Goal: Information Seeking & Learning: Learn about a topic

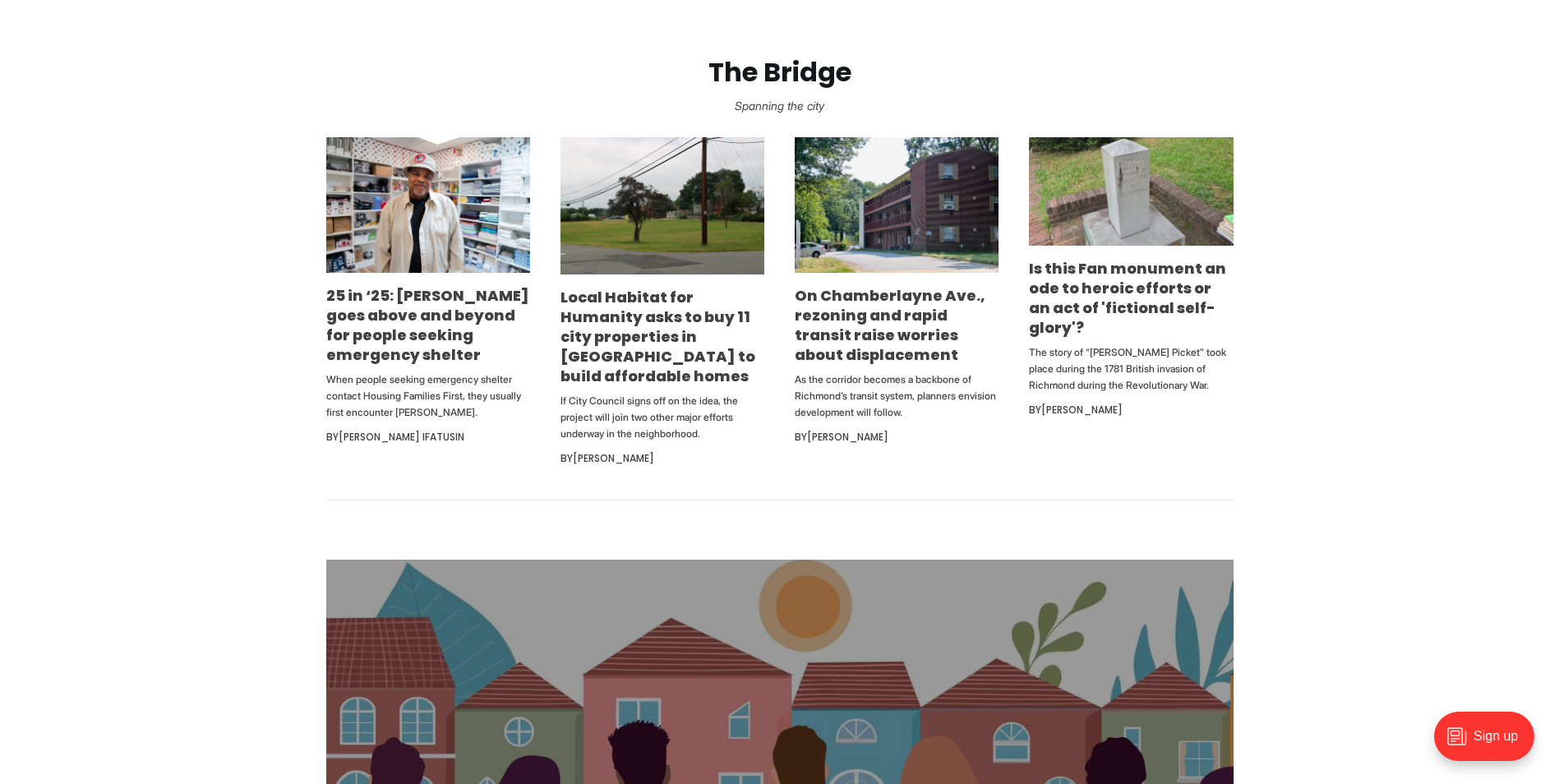
scroll to position [1068, 0]
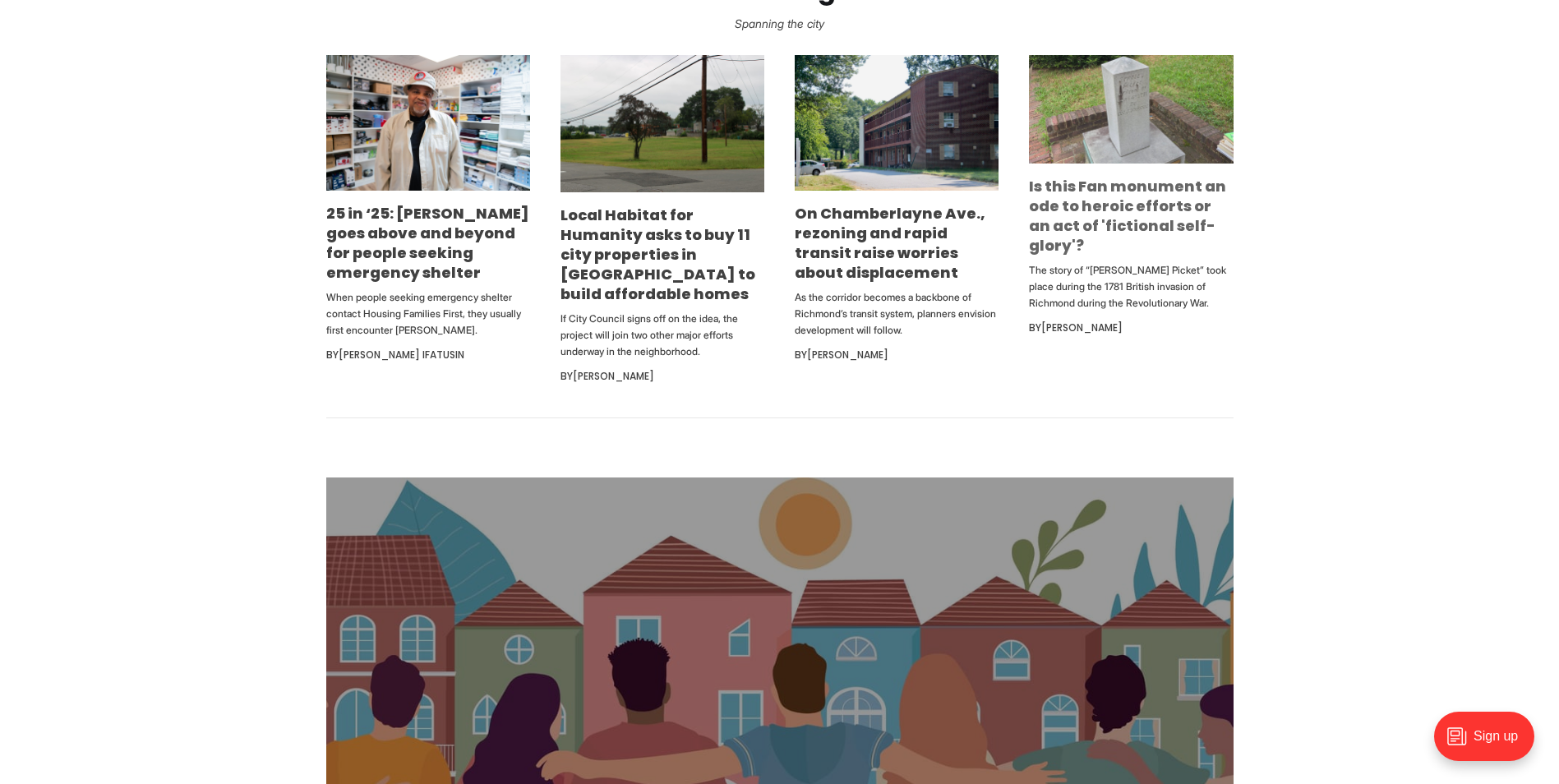
click at [1068, 205] on link "Is this Fan monument an ode to heroic efforts or an act of 'fictional self-glor…" at bounding box center [1127, 215] width 197 height 80
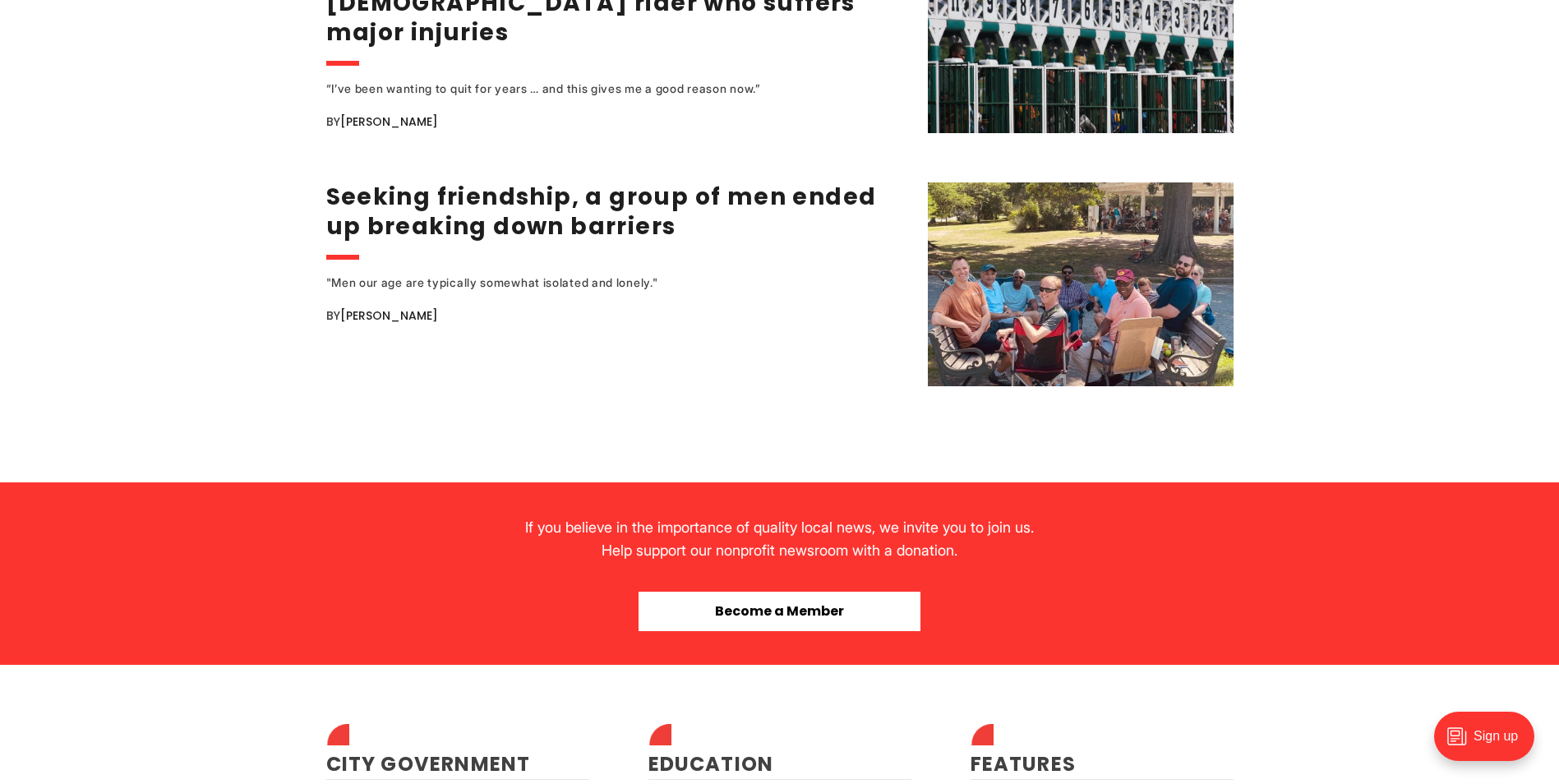
scroll to position [3368, 0]
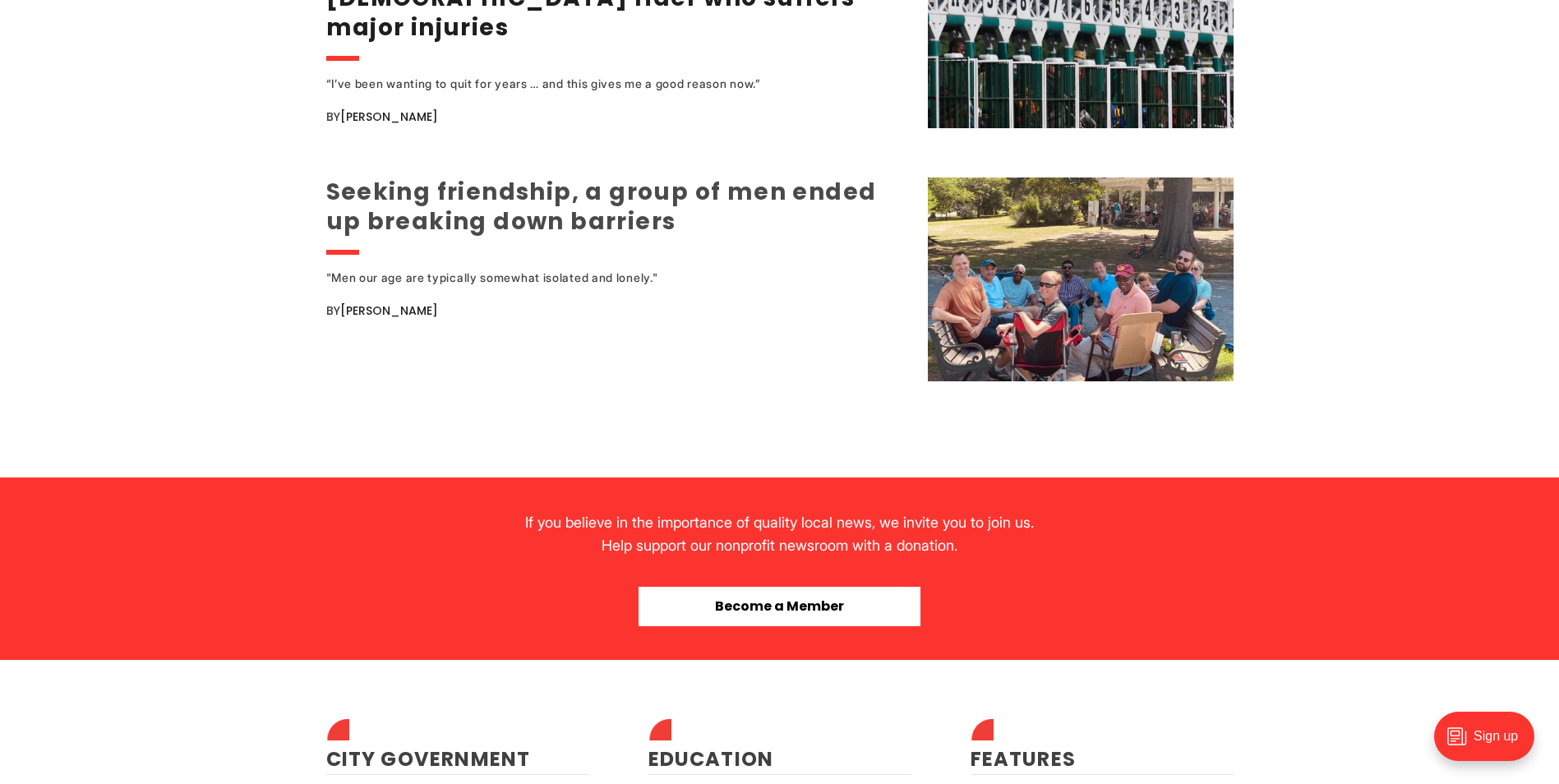
click at [418, 195] on link "Seeking friendship, a group of men ended up breaking down barriers" at bounding box center [602, 206] width 550 height 62
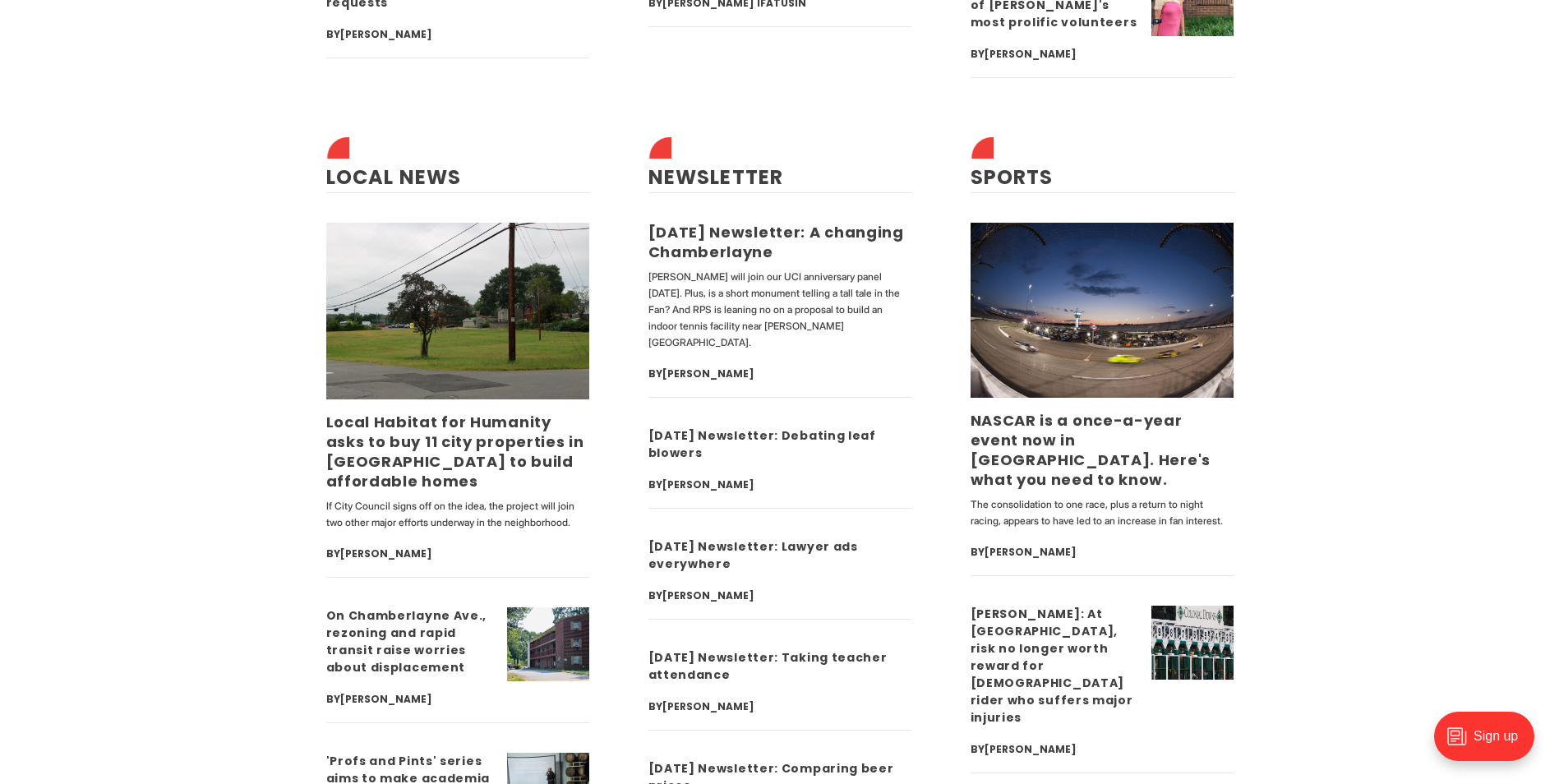
scroll to position [5093, 0]
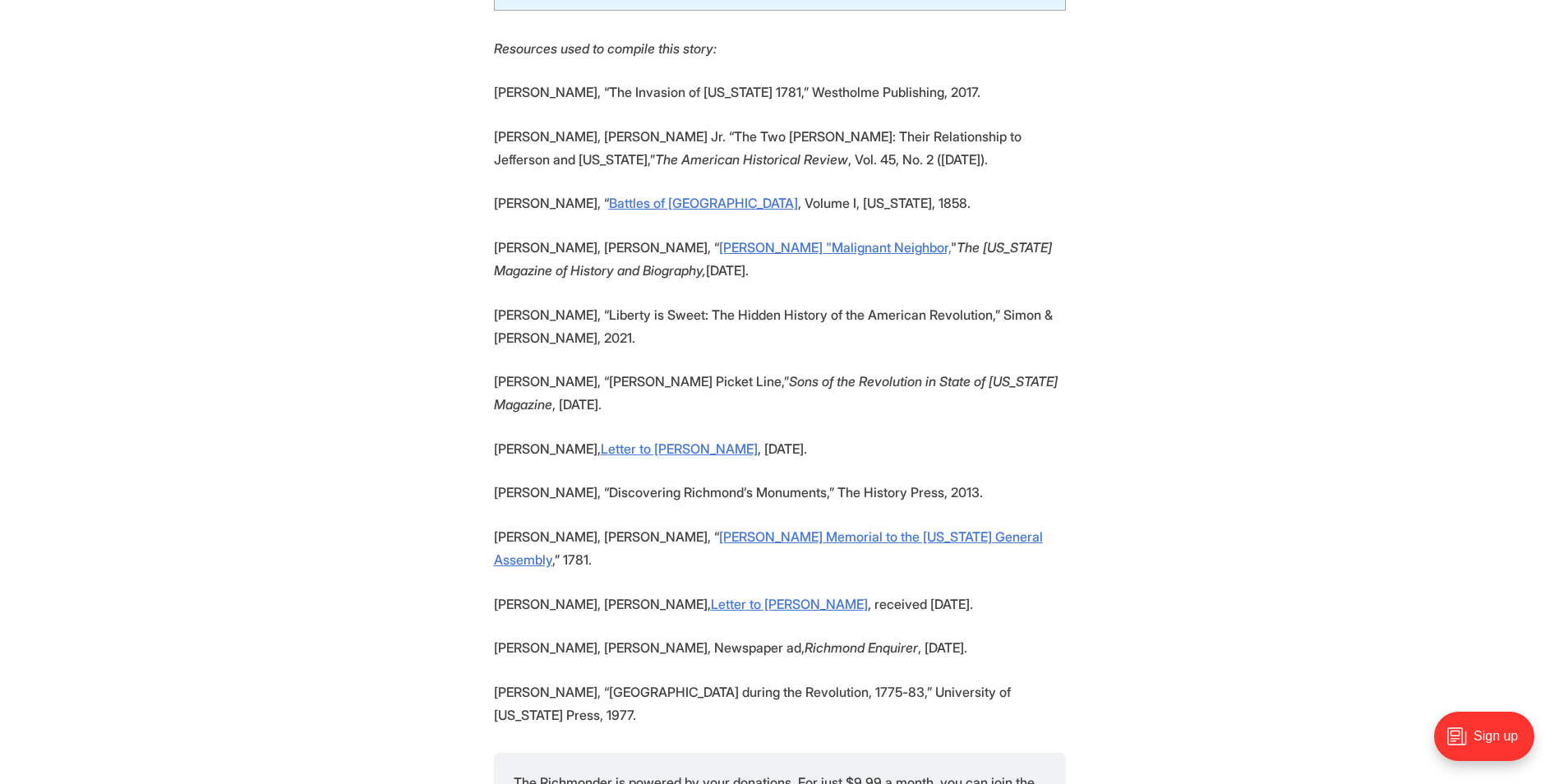
scroll to position [5668, 0]
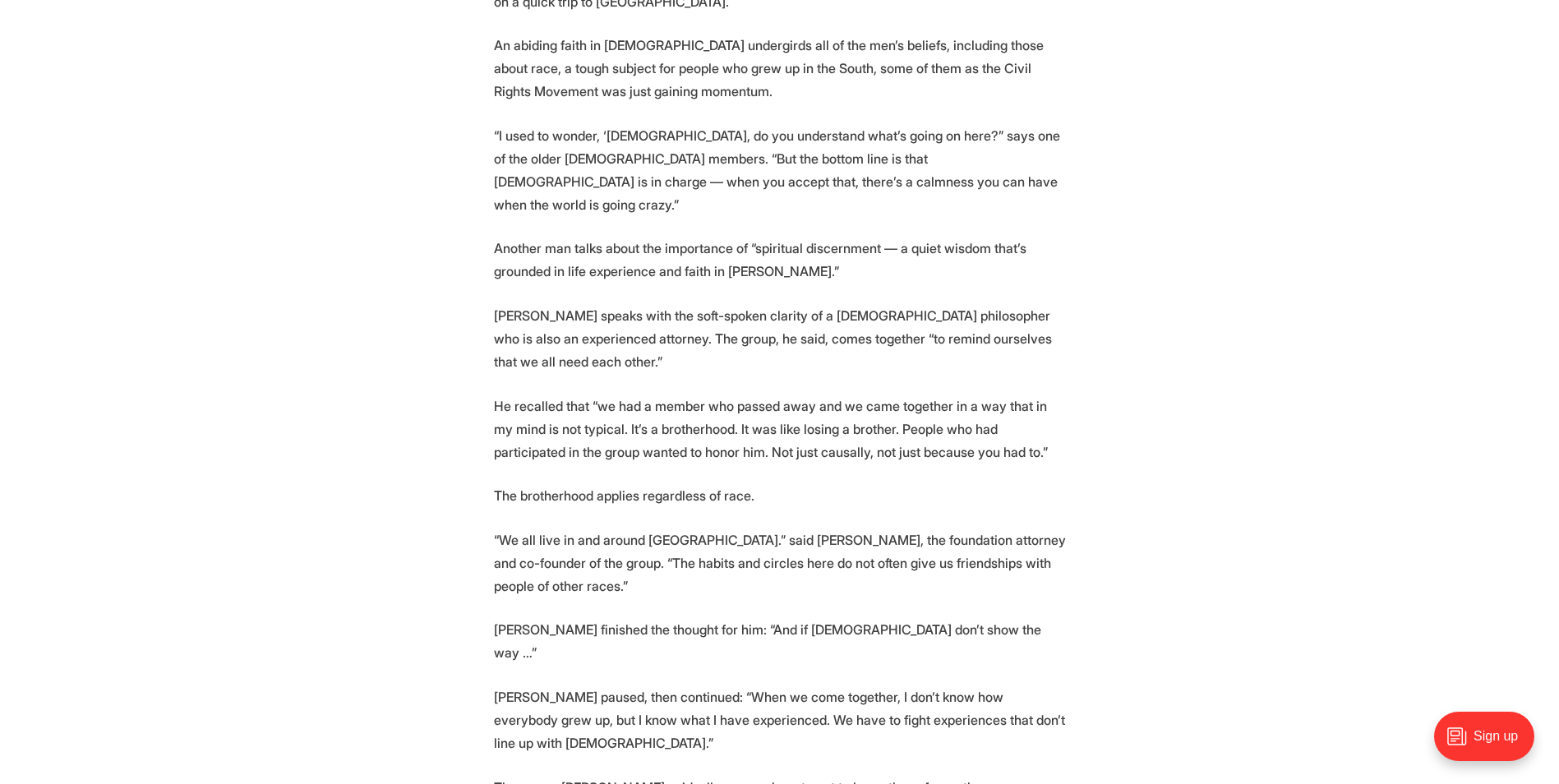
scroll to position [3368, 0]
